Goal: Information Seeking & Learning: Learn about a topic

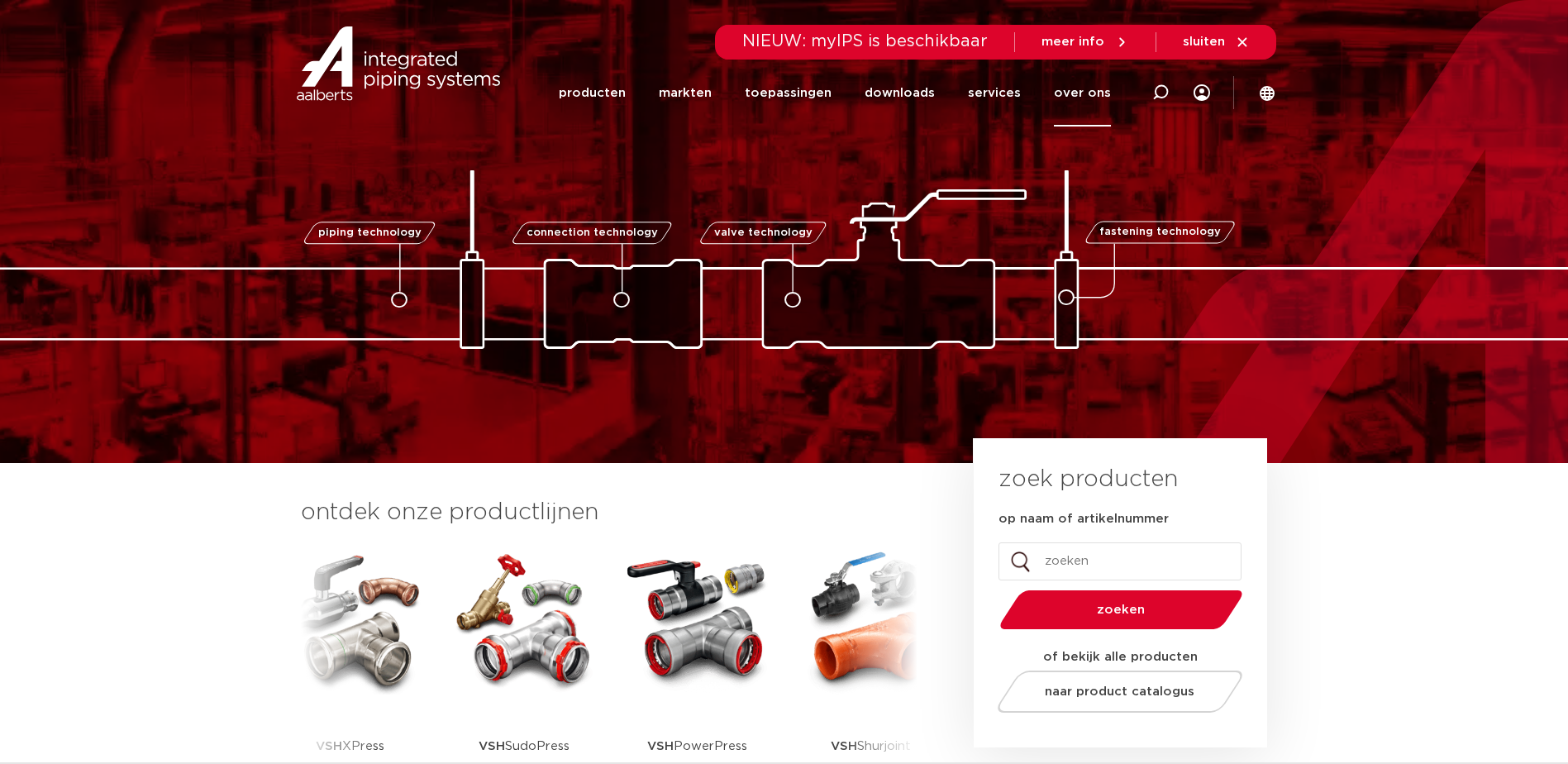
click at [1100, 85] on link "over ons" at bounding box center [1082, 92] width 57 height 67
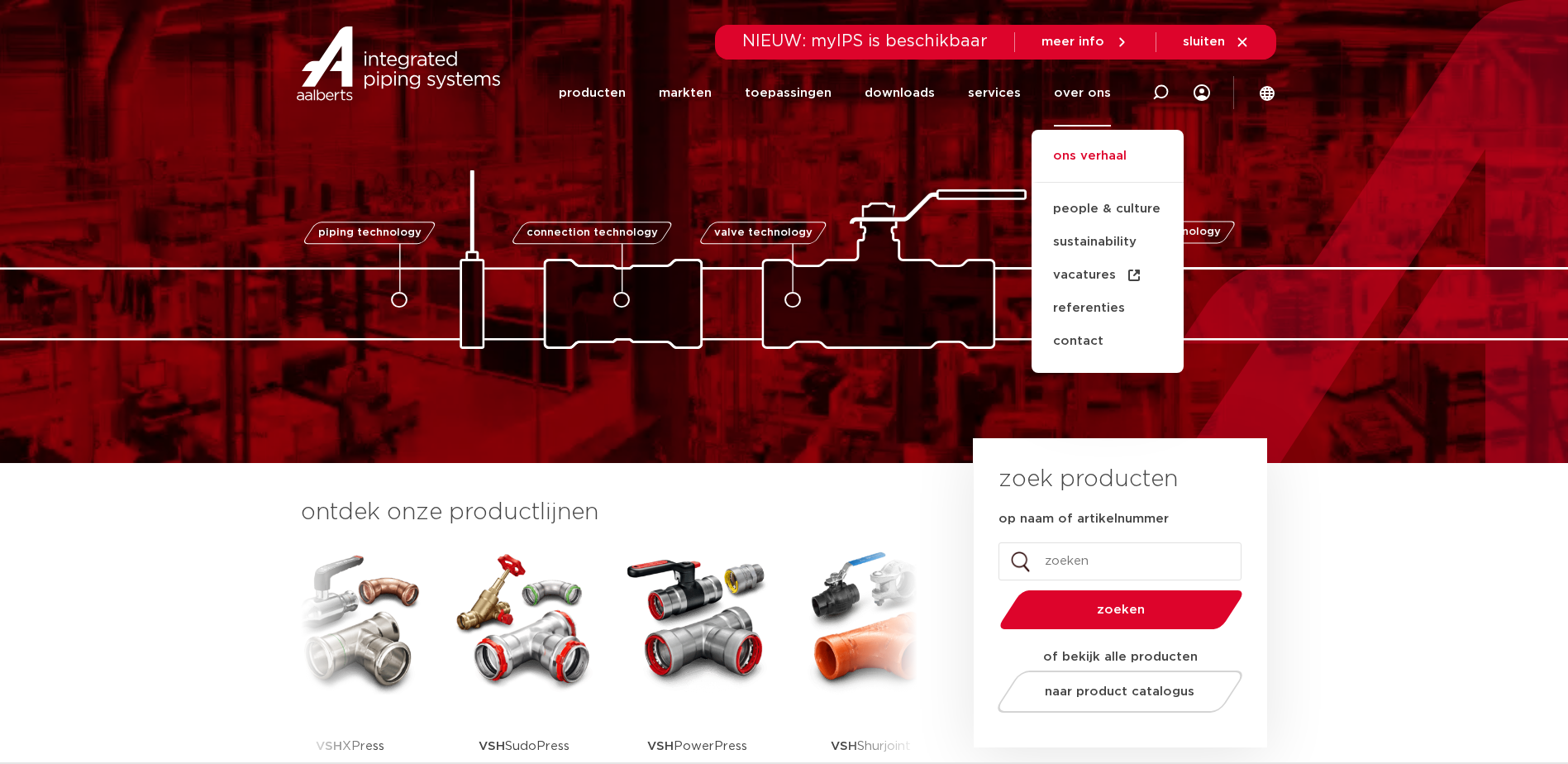
click at [1094, 148] on link "ons verhaal" at bounding box center [1108, 164] width 152 height 36
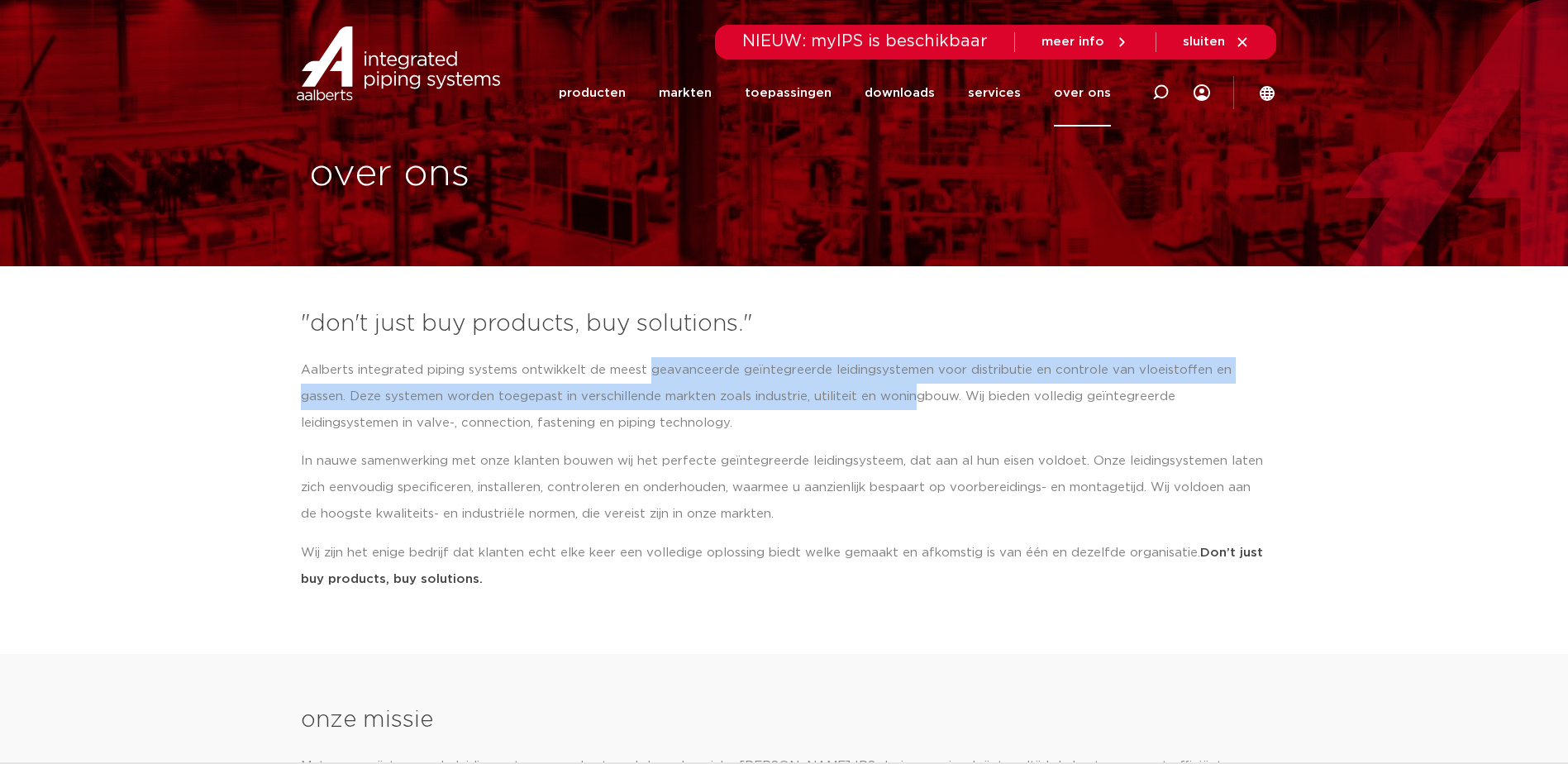
drag, startPoint x: 668, startPoint y: 380, endPoint x: 883, endPoint y: 406, distance: 216.6
click at [883, 406] on p "Aalberts integrated piping systems ontwikkelt de meest geavanceerde geïntegreer…" at bounding box center [784, 397] width 967 height 80
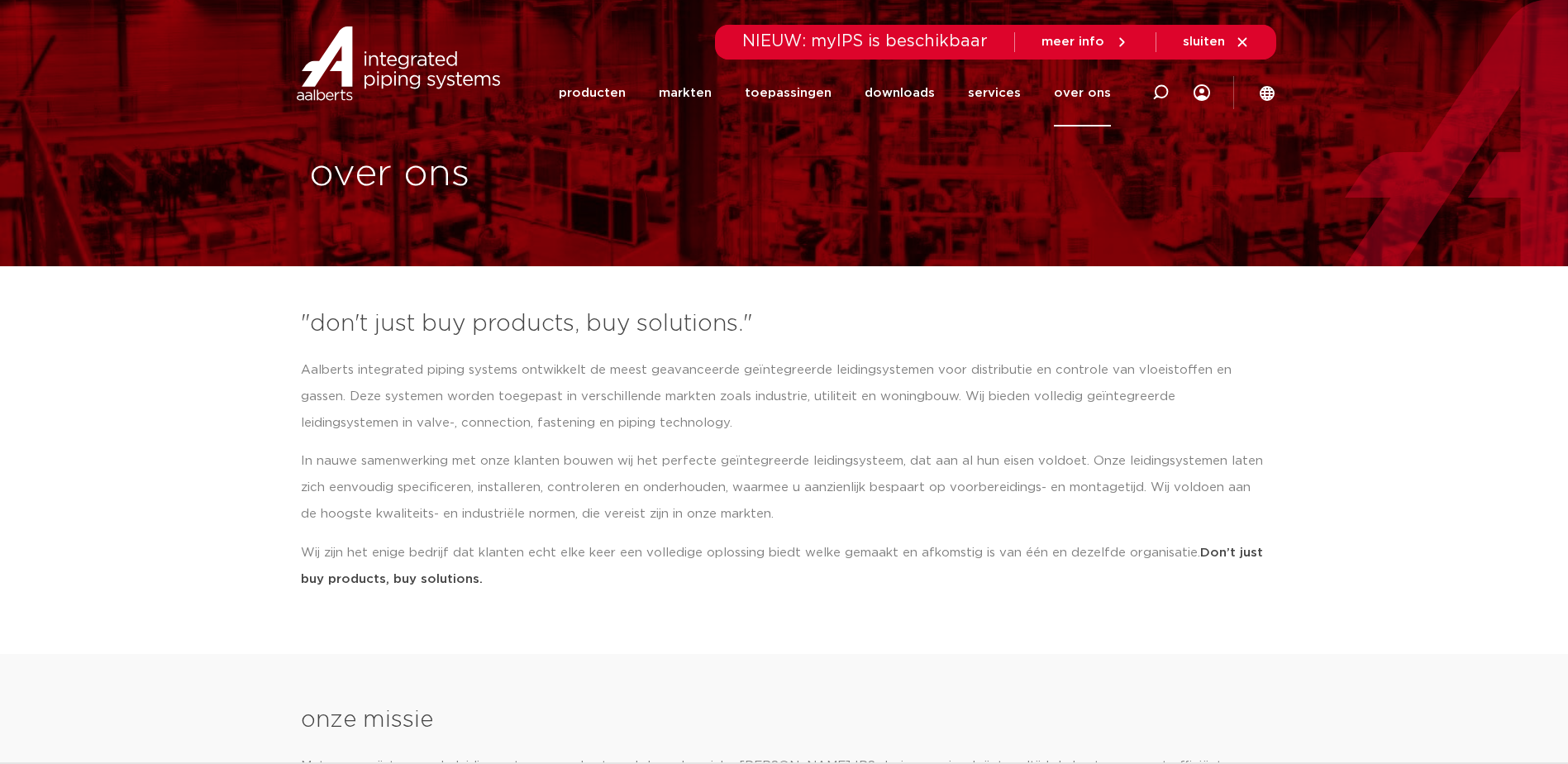
drag, startPoint x: 883, startPoint y: 406, endPoint x: 938, endPoint y: 426, distance: 58.5
click at [938, 426] on p "Aalberts integrated piping systems ontwikkelt de meest geavanceerde geïntegreer…" at bounding box center [784, 397] width 967 height 80
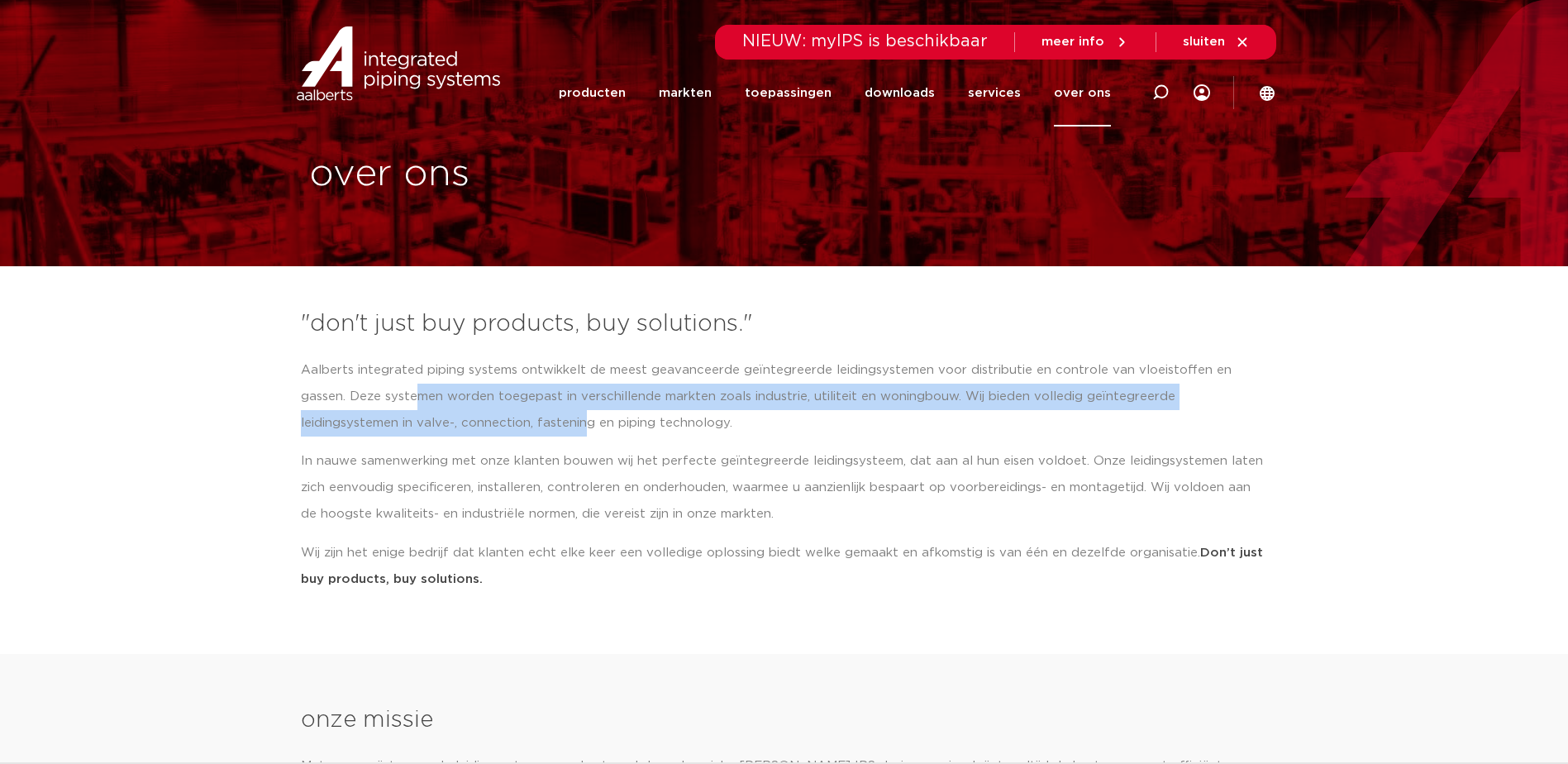
drag, startPoint x: 363, startPoint y: 396, endPoint x: 479, endPoint y: 414, distance: 117.4
click at [479, 414] on p "Aalberts integrated piping systems ontwikkelt de meest geavanceerde geïntegreer…" at bounding box center [784, 397] width 967 height 80
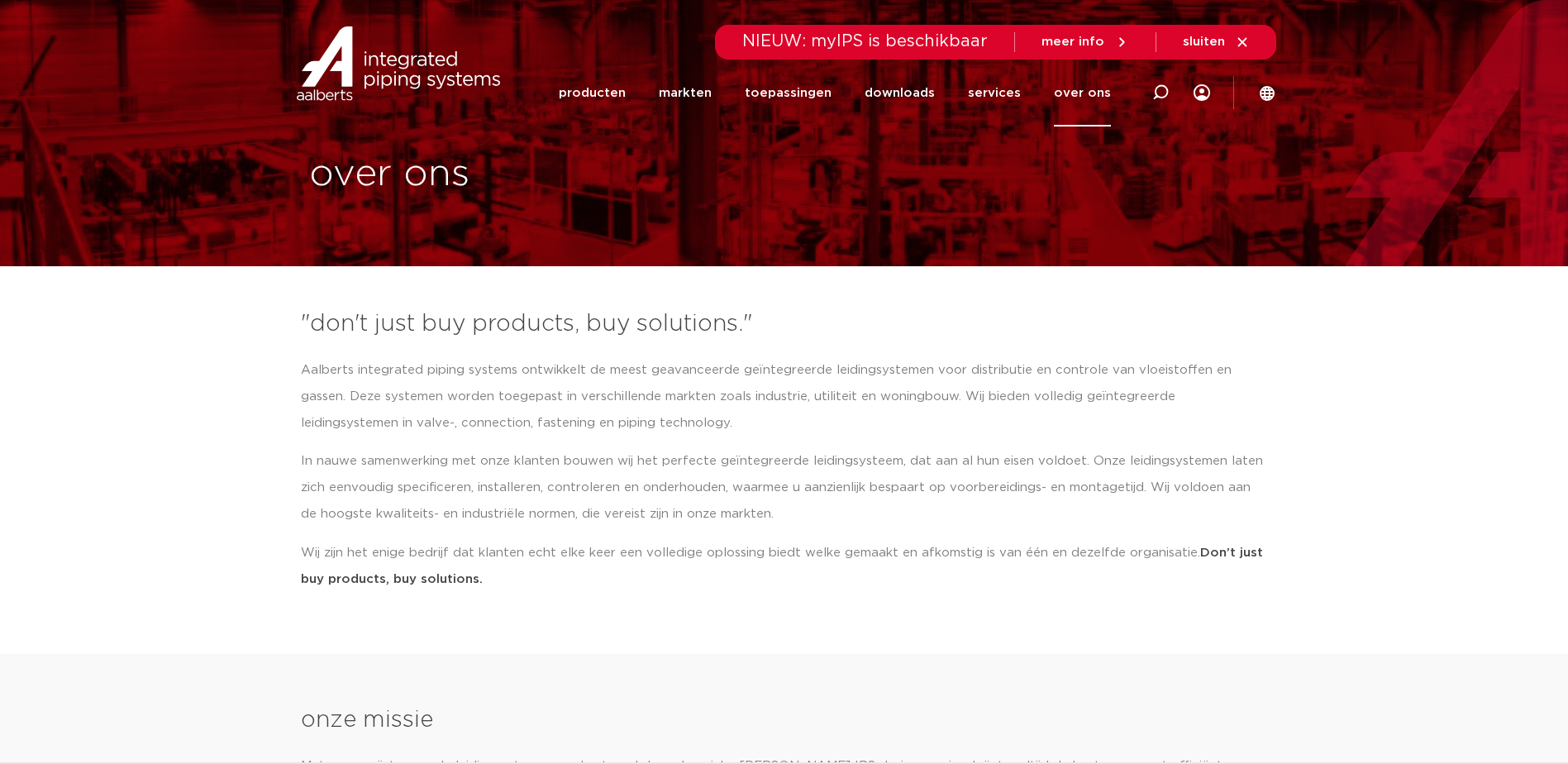
drag, startPoint x: 479, startPoint y: 414, endPoint x: 643, endPoint y: 453, distance: 168.6
click at [643, 453] on p "In nauwe samenwerking met onze klanten bouwen wij het perfecte geïntegreerde le…" at bounding box center [784, 488] width 967 height 80
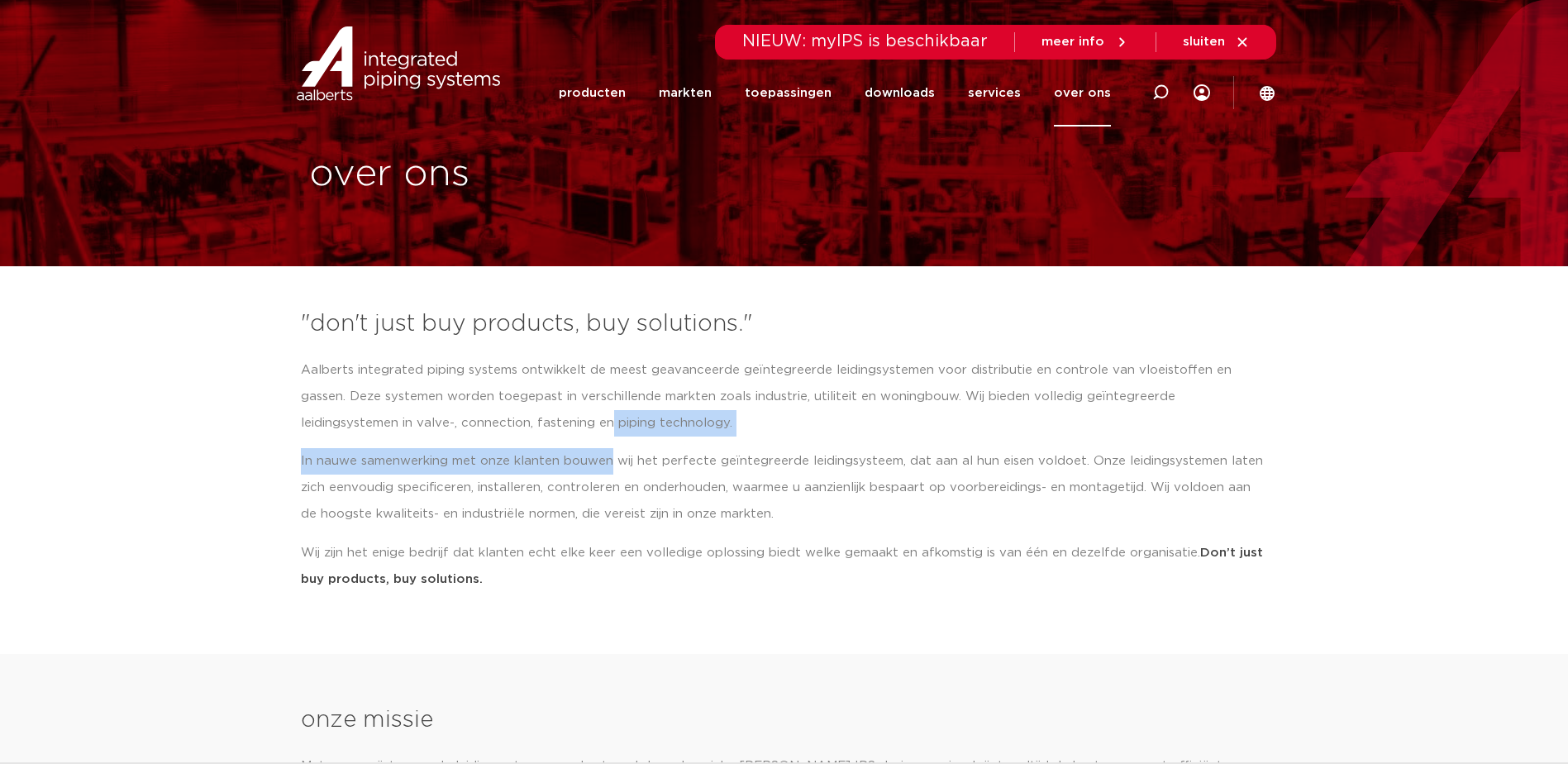
drag, startPoint x: 493, startPoint y: 413, endPoint x: 627, endPoint y: 446, distance: 138.0
click at [627, 446] on div "Aalberts integrated piping systems ontwikkelt de meest geavanceerde geïntegreer…" at bounding box center [784, 474] width 967 height 235
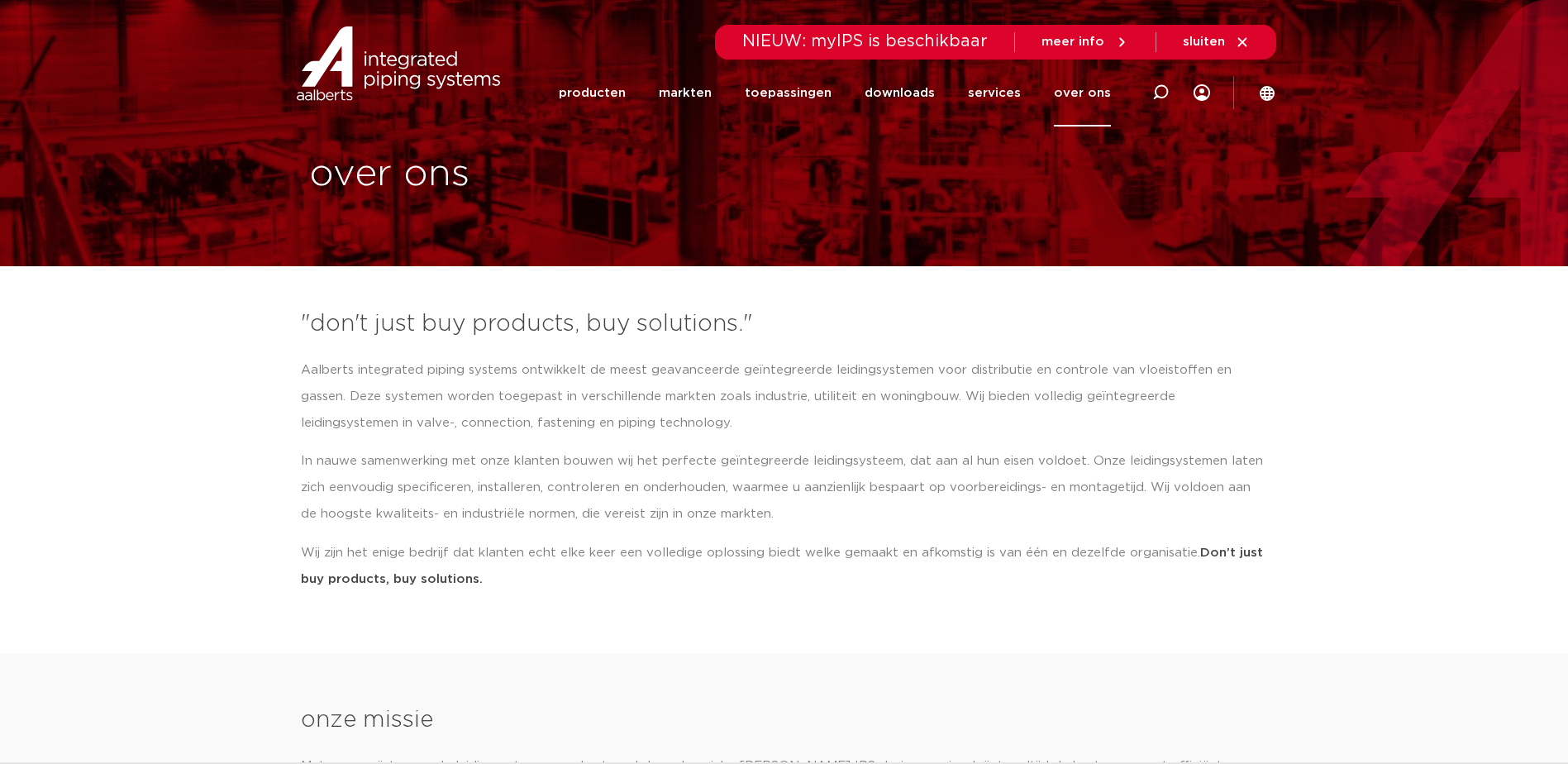
drag, startPoint x: 627, startPoint y: 446, endPoint x: 771, endPoint y: 496, distance: 152.4
click at [771, 496] on p "In nauwe samenwerking met onze klanten bouwen wij het perfecte geïntegreerde le…" at bounding box center [784, 488] width 967 height 80
